Goal: Task Accomplishment & Management: Manage account settings

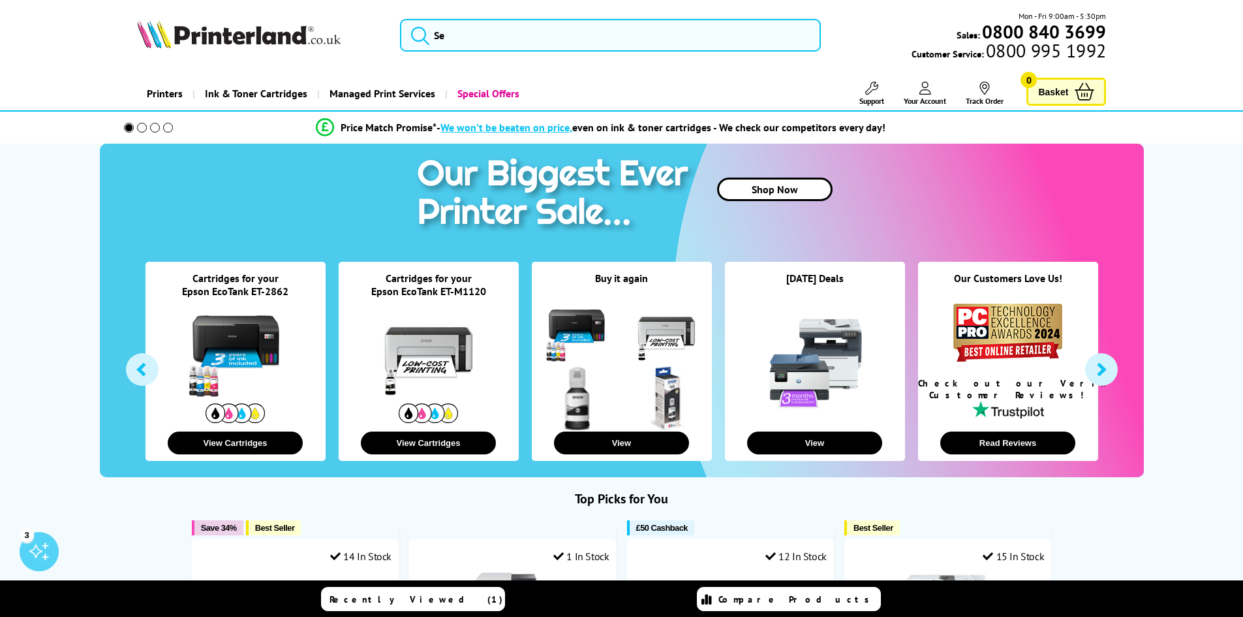
click at [917, 93] on link "Your Account" at bounding box center [925, 94] width 42 height 24
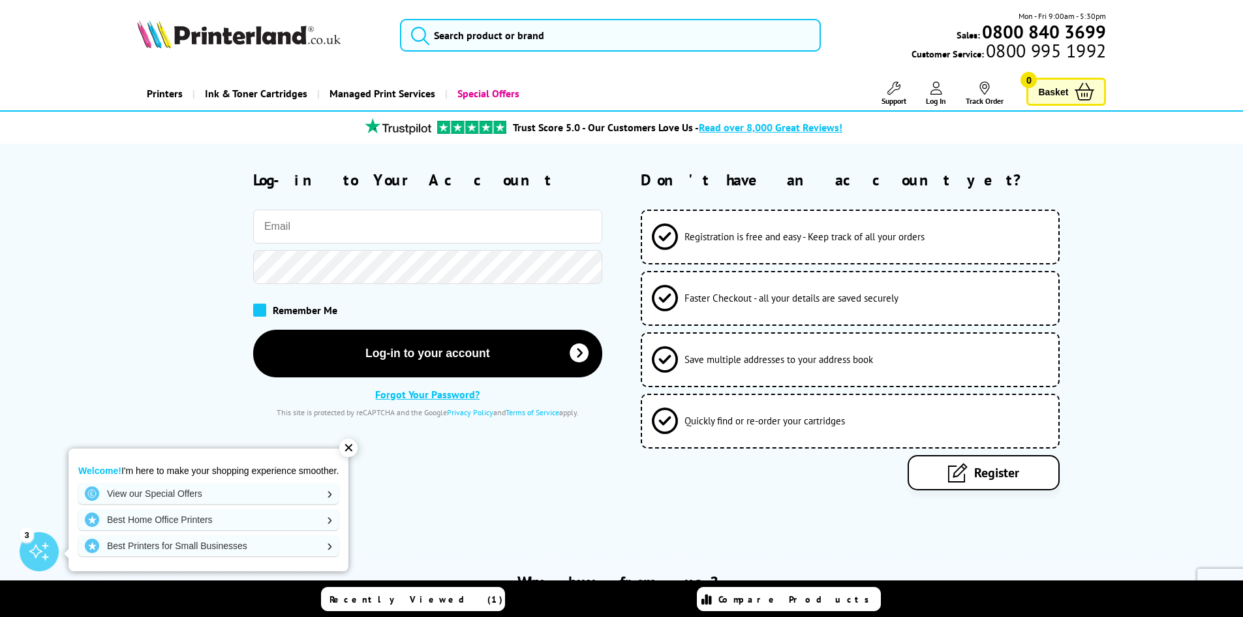
click at [262, 310] on span at bounding box center [259, 309] width 13 height 13
click at [256, 305] on input "checkbox" at bounding box center [256, 305] width 0 height 0
click at [328, 224] on input "email" at bounding box center [427, 226] width 349 height 34
type input "[PERSON_NAME][EMAIL_ADDRESS][DOMAIN_NAME]"
